Goal: Information Seeking & Learning: Understand process/instructions

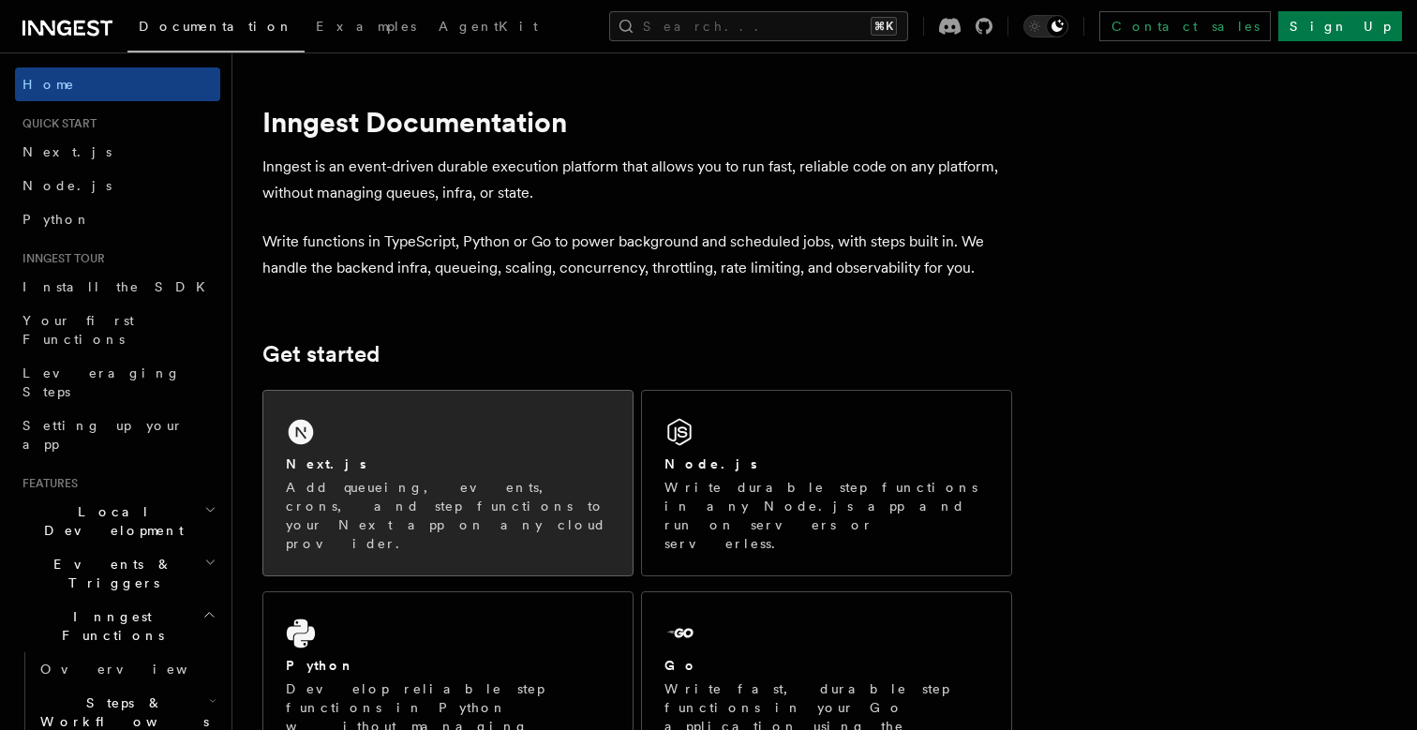
click at [354, 450] on div "Next.js Add queueing, events, crons, and step functions to your Next app on any…" at bounding box center [447, 483] width 369 height 185
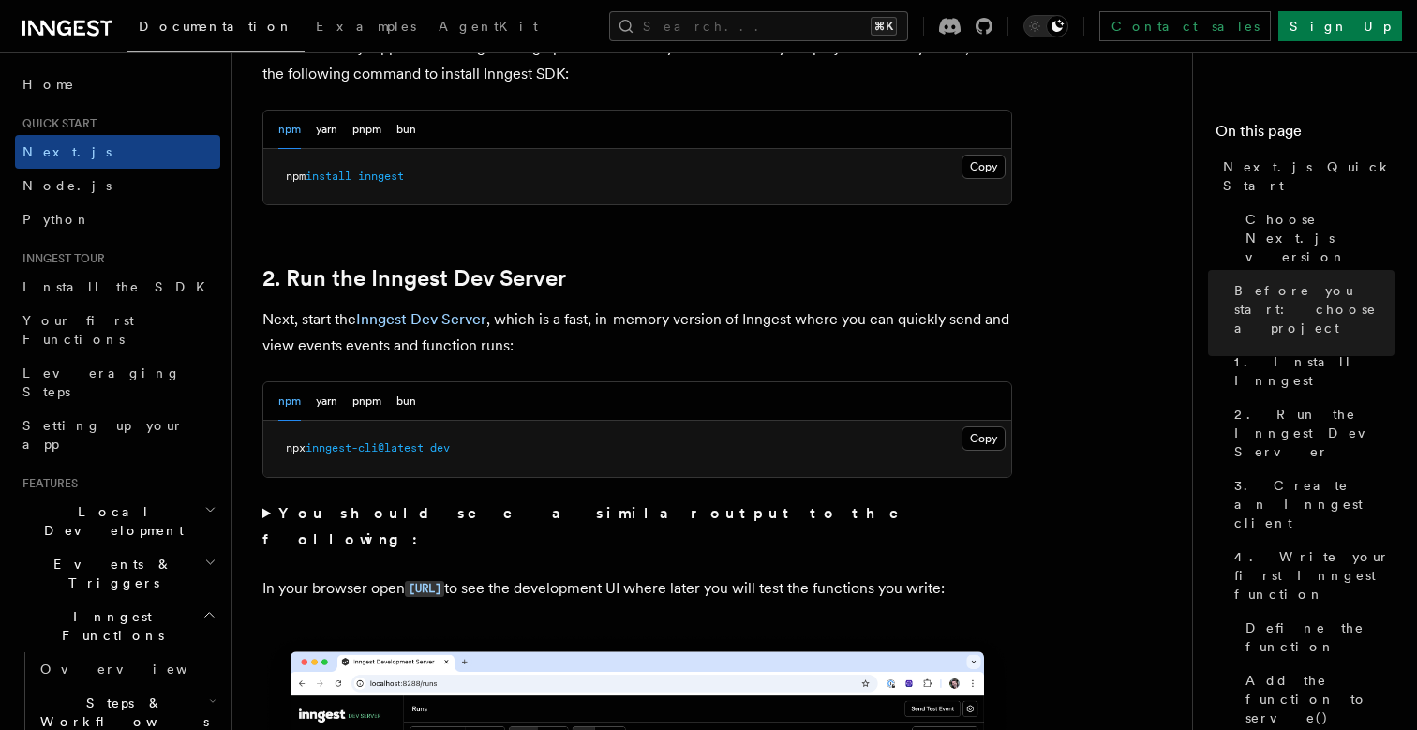
scroll to position [1127, 0]
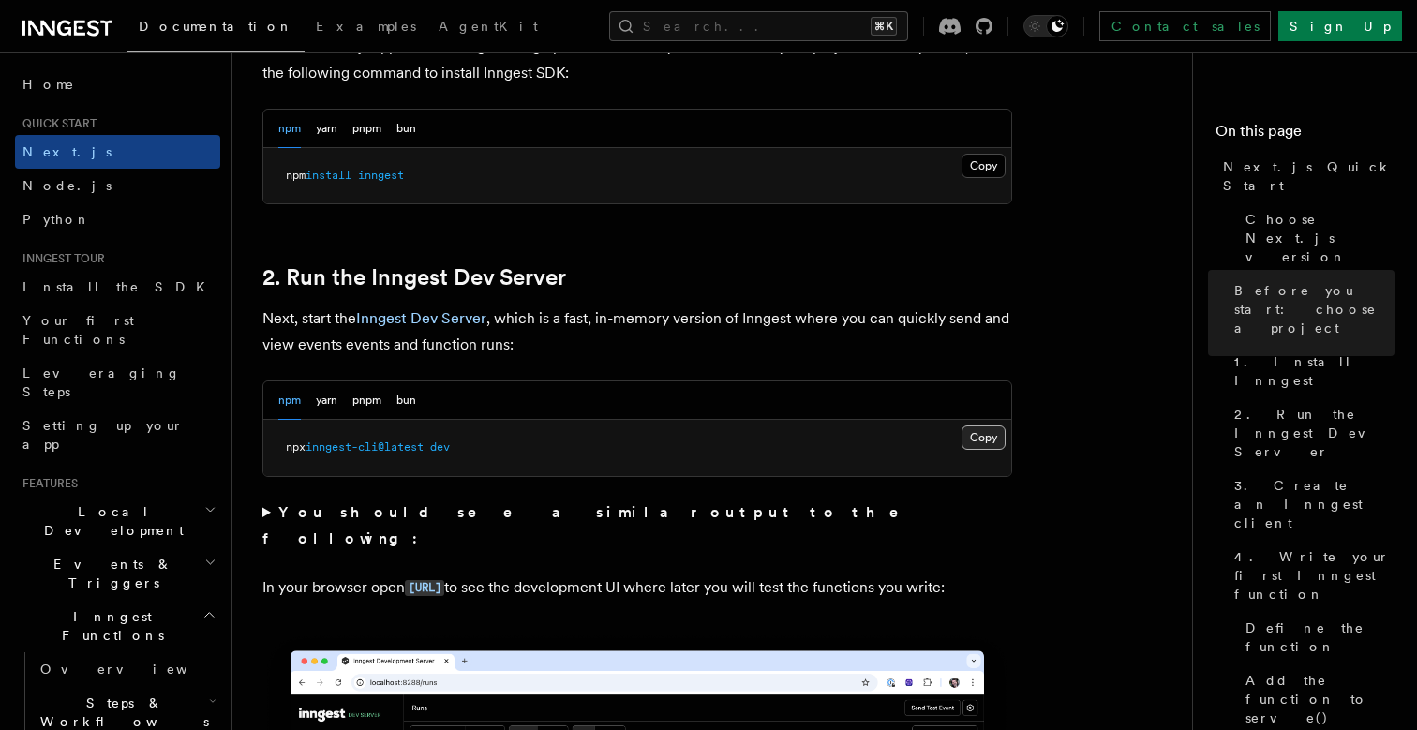
click at [981, 433] on button "Copy Copied" at bounding box center [984, 438] width 44 height 24
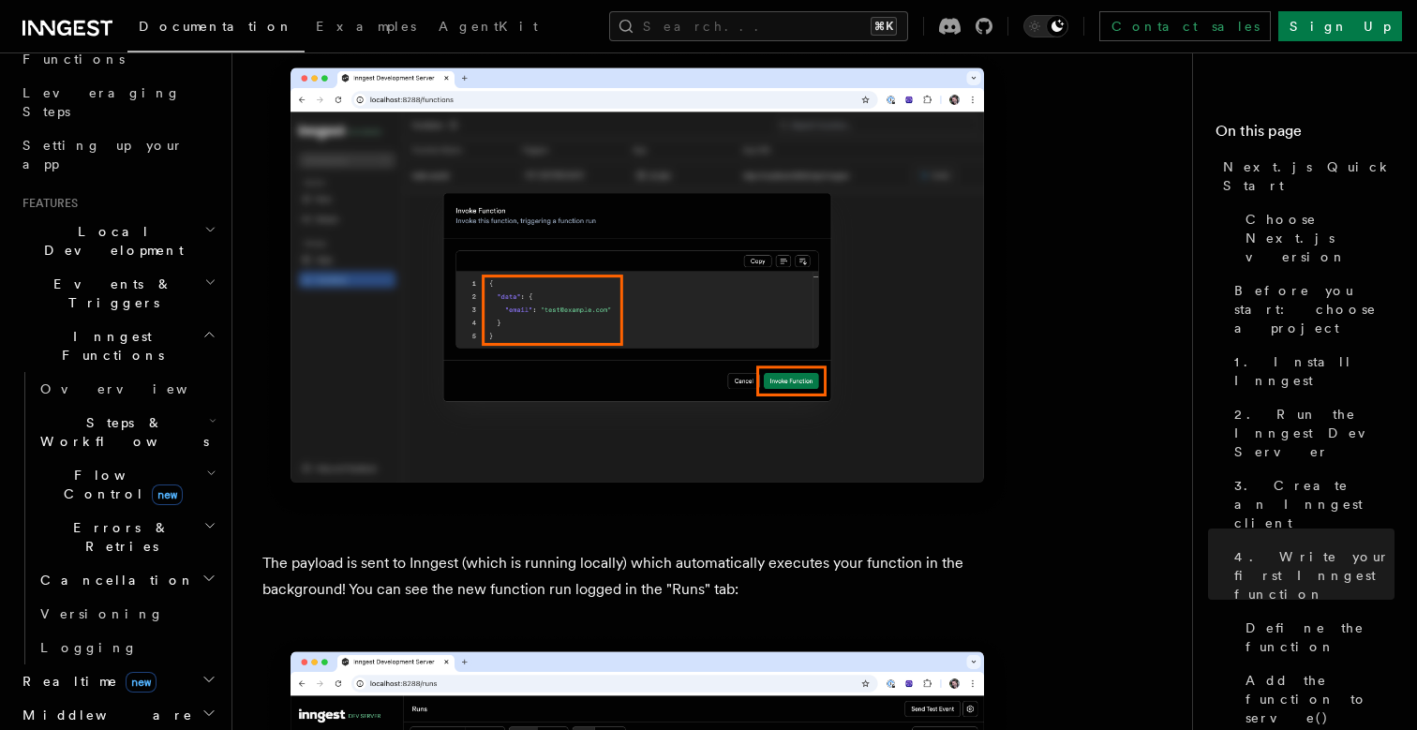
scroll to position [284, 0]
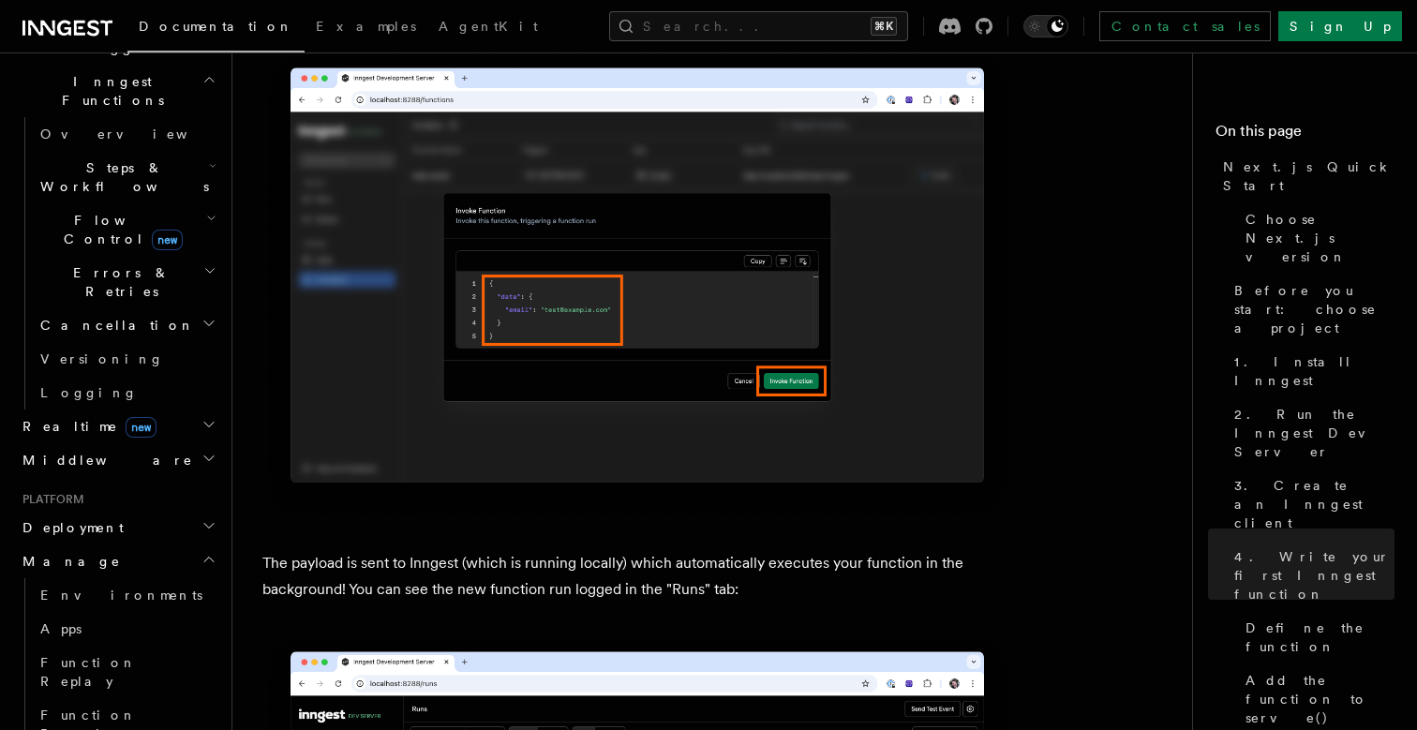
scroll to position [556, 0]
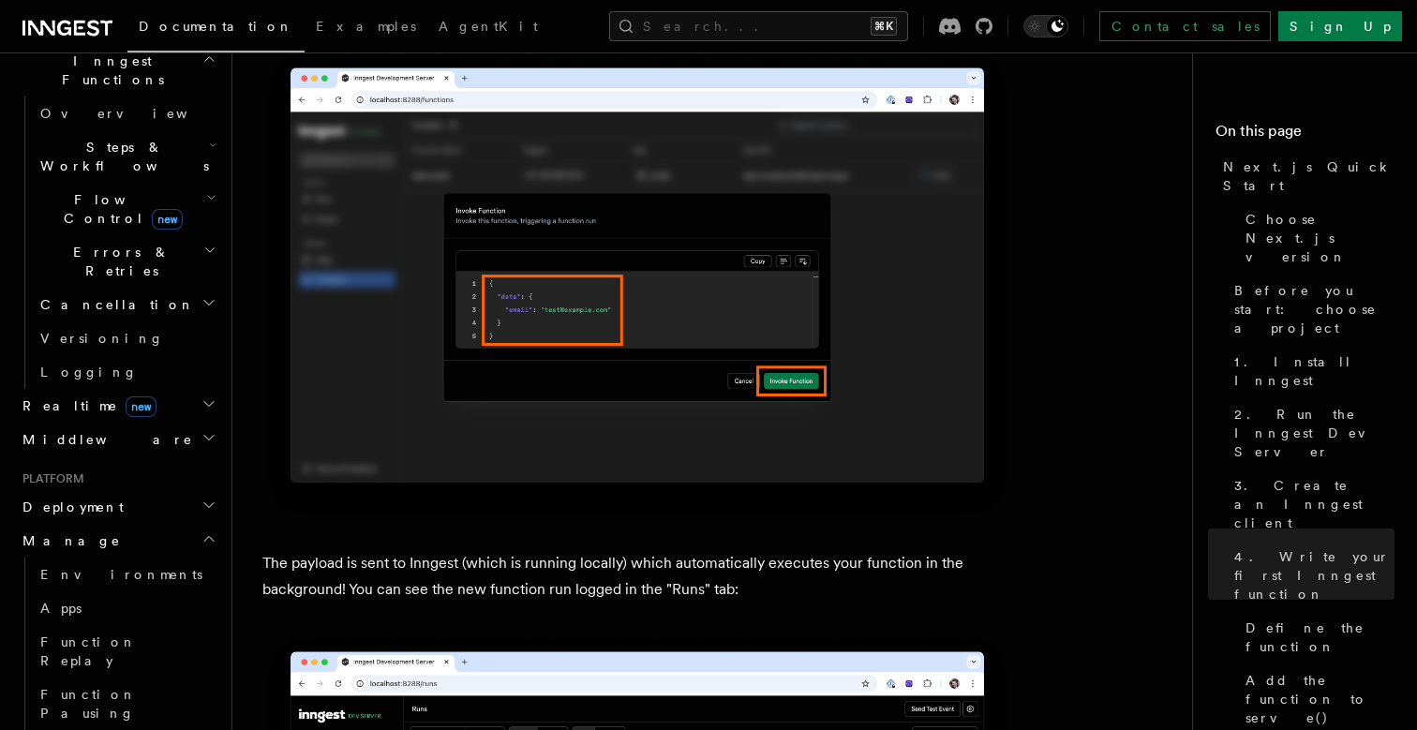
click at [111, 490] on h2 "Deployment" at bounding box center [117, 507] width 205 height 34
click at [84, 620] on span "Syncing" at bounding box center [85, 627] width 91 height 15
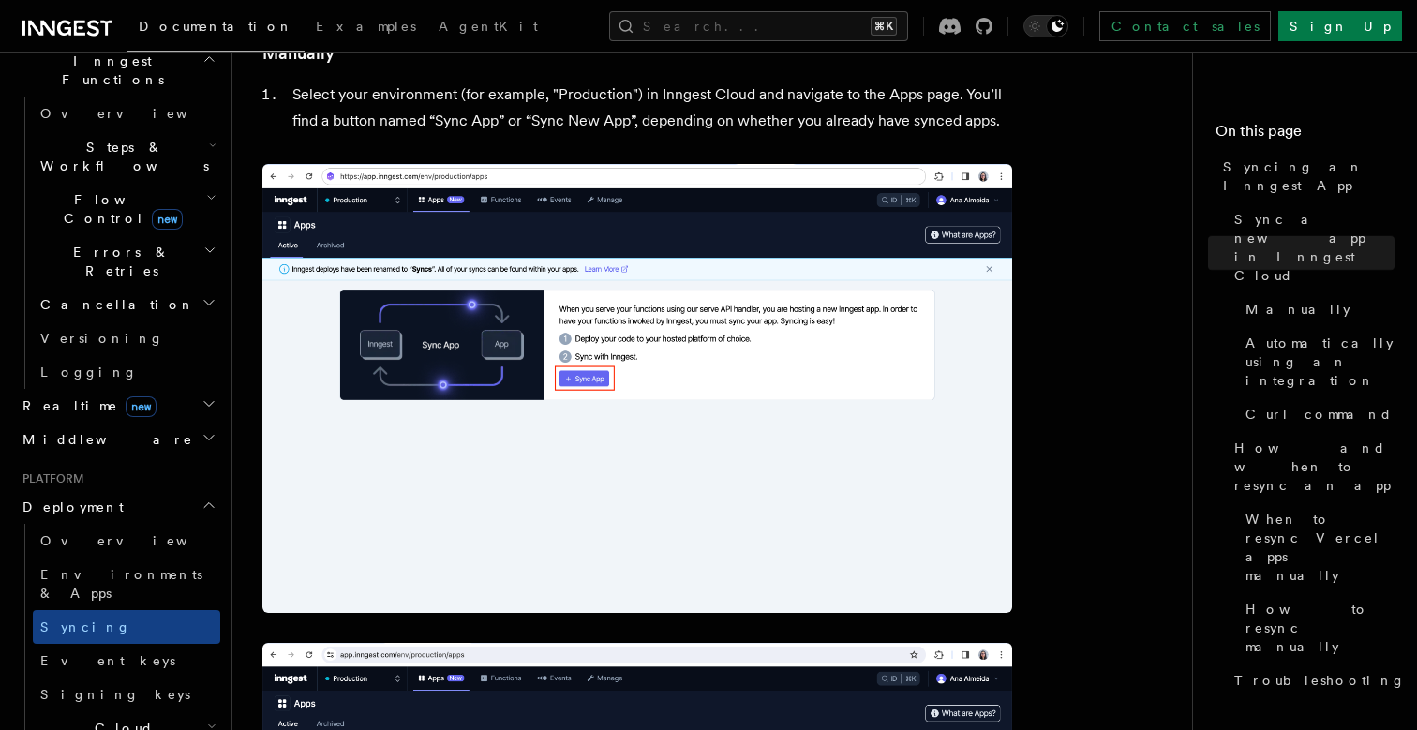
scroll to position [468, 0]
